Goal: Information Seeking & Learning: Learn about a topic

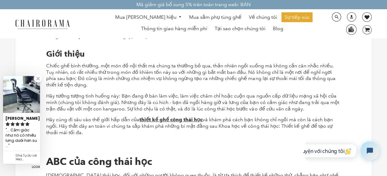
scroll to position [49, 0]
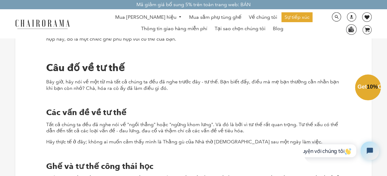
click at [387, 171] on div "Close dialog Exclusive Offer: Enjoy 10% Off! Get Your Coupon Code Now. Sign up …" at bounding box center [193, 87] width 387 height 176
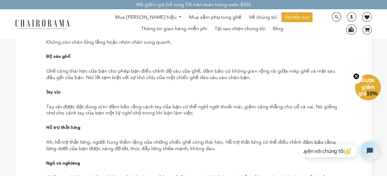
scroll to position [604, 0]
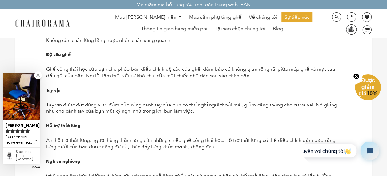
click at [358, 76] on circle "Đóng teaser" at bounding box center [357, 77] width 6 height 6
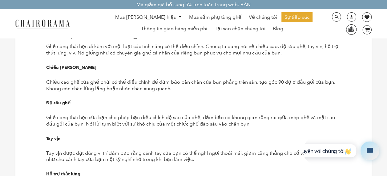
scroll to position [542, 0]
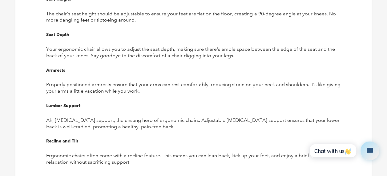
scroll to position [601, 0]
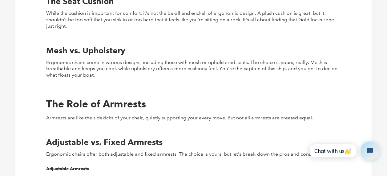
scroll to position [872, 0]
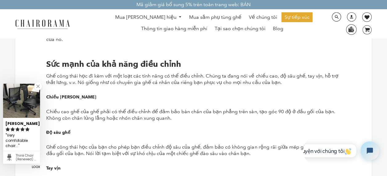
scroll to position [539, 0]
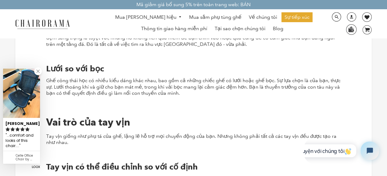
scroll to position [834, 0]
